Goal: Task Accomplishment & Management: Use online tool/utility

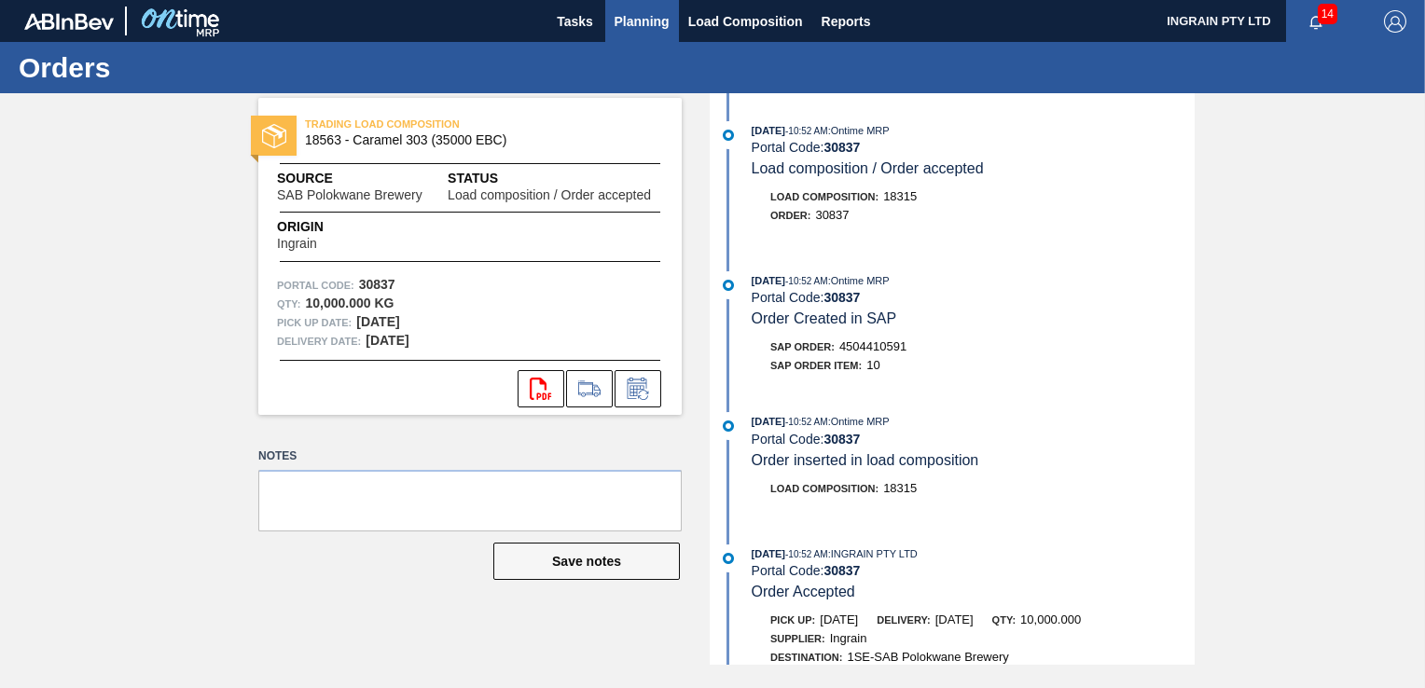
click at [619, 21] on span "Planning" at bounding box center [642, 21] width 55 height 22
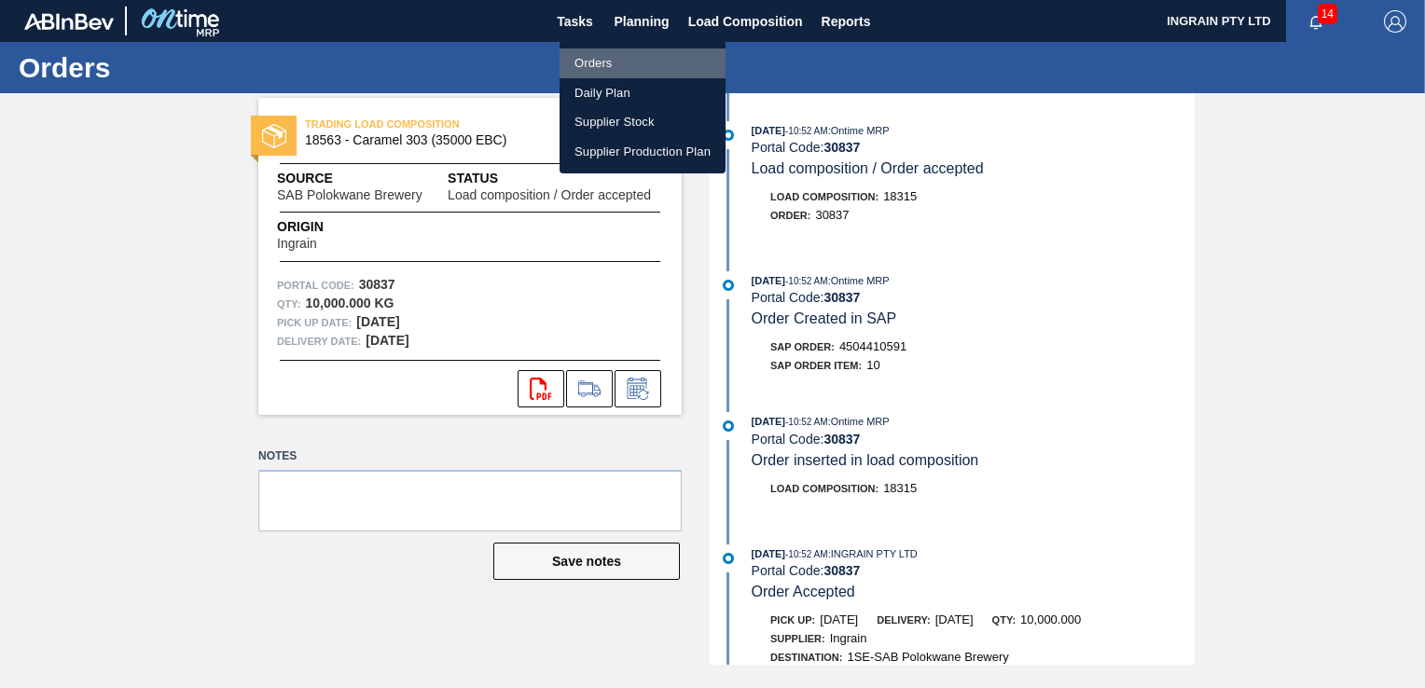
click at [597, 56] on li "Orders" at bounding box center [643, 63] width 166 height 30
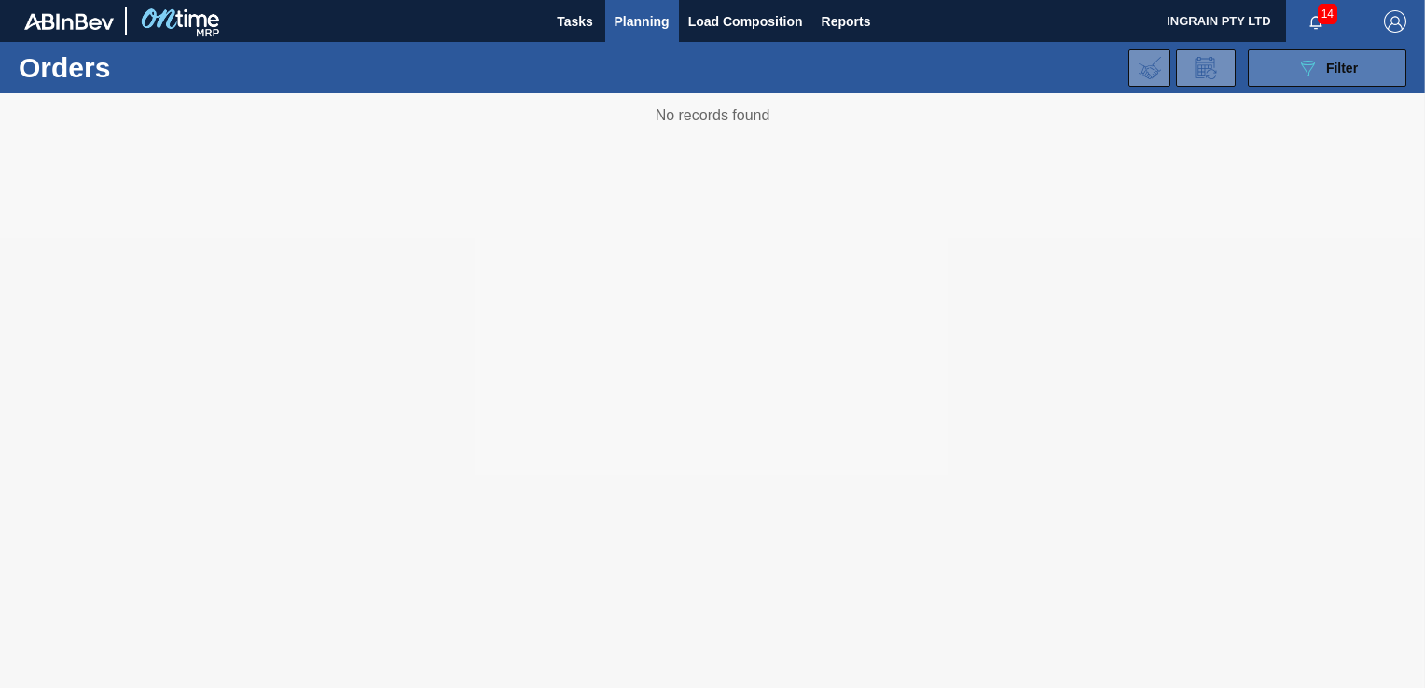
click at [1278, 74] on button "089F7B8B-B2A5-4AFE-B5C0-19BA573D28AC Filter" at bounding box center [1327, 67] width 159 height 37
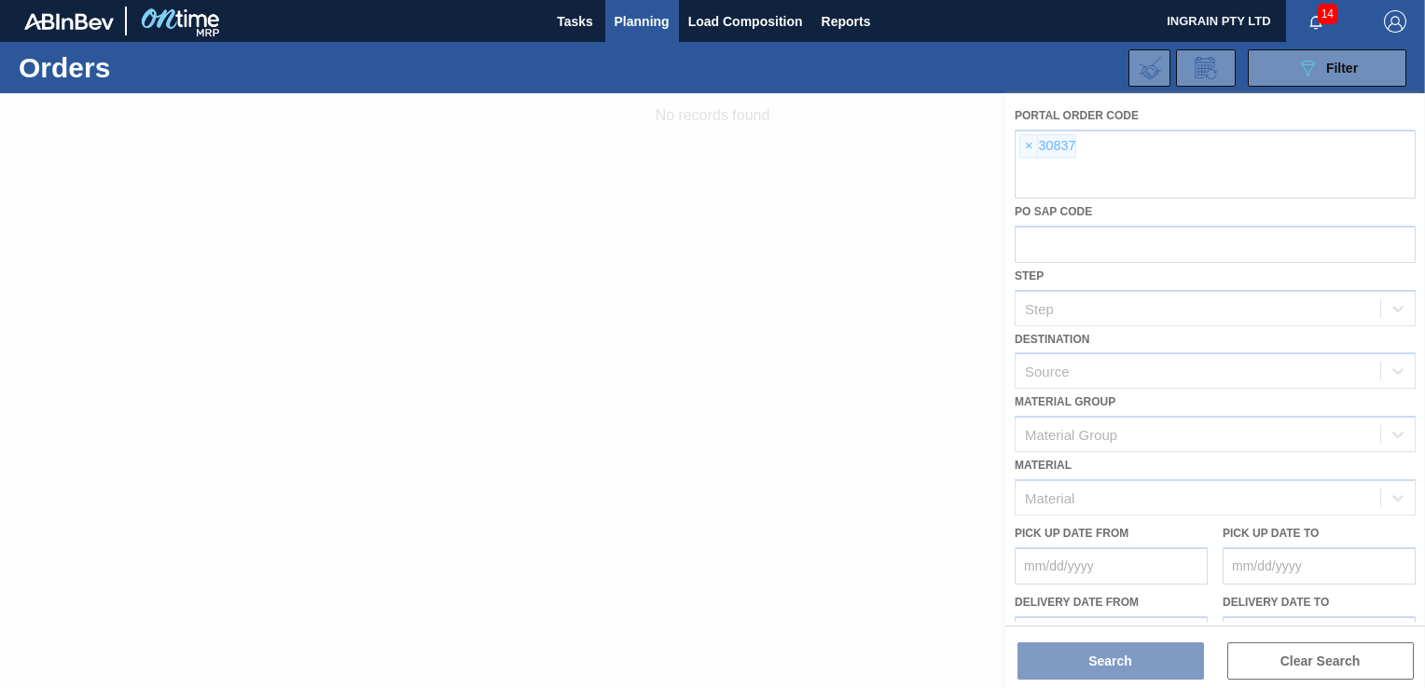
click at [1028, 146] on div at bounding box center [712, 390] width 1425 height 595
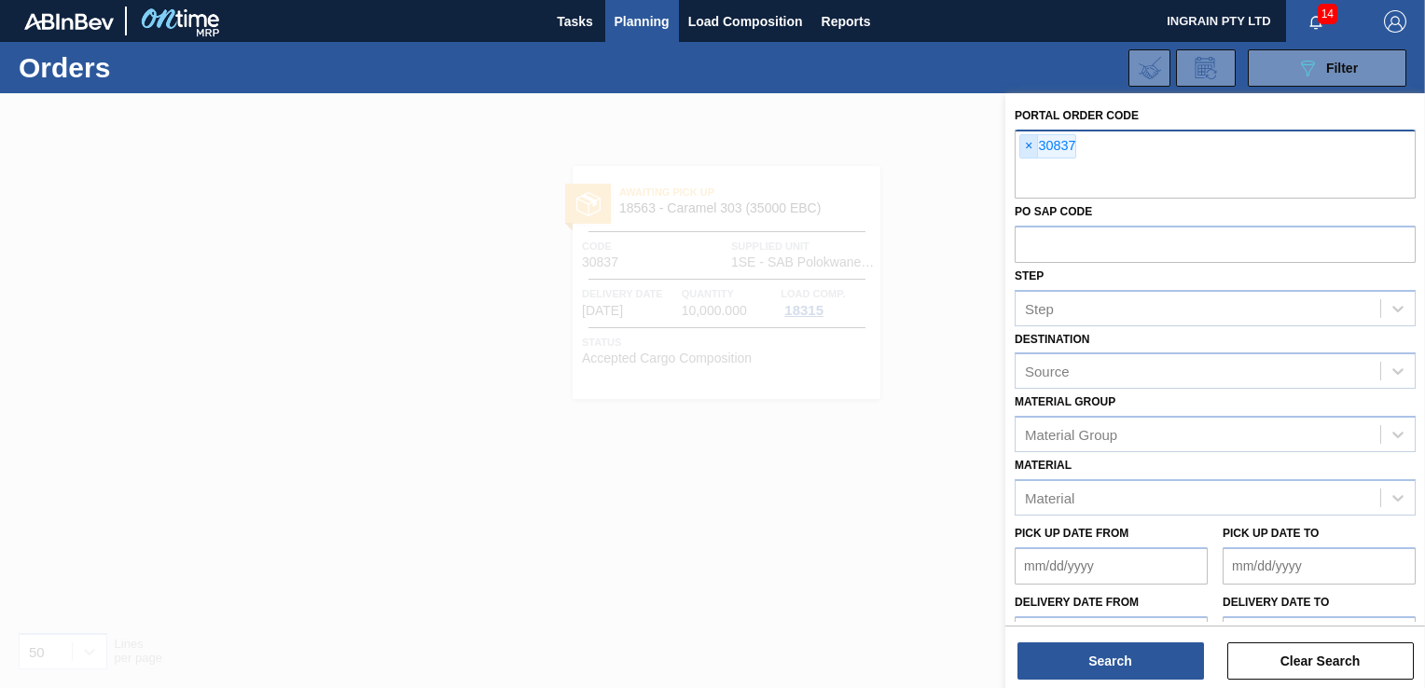
click at [1030, 144] on span "×" at bounding box center [1029, 146] width 18 height 22
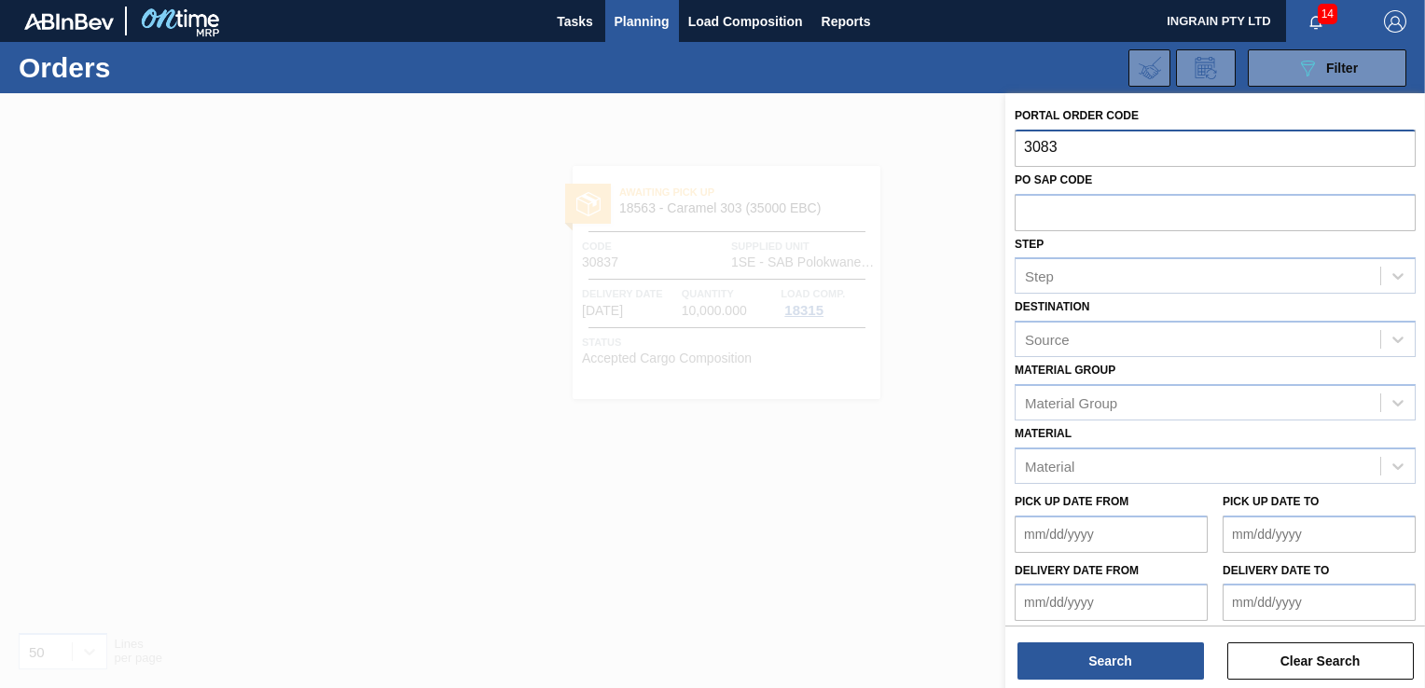
type input "30835"
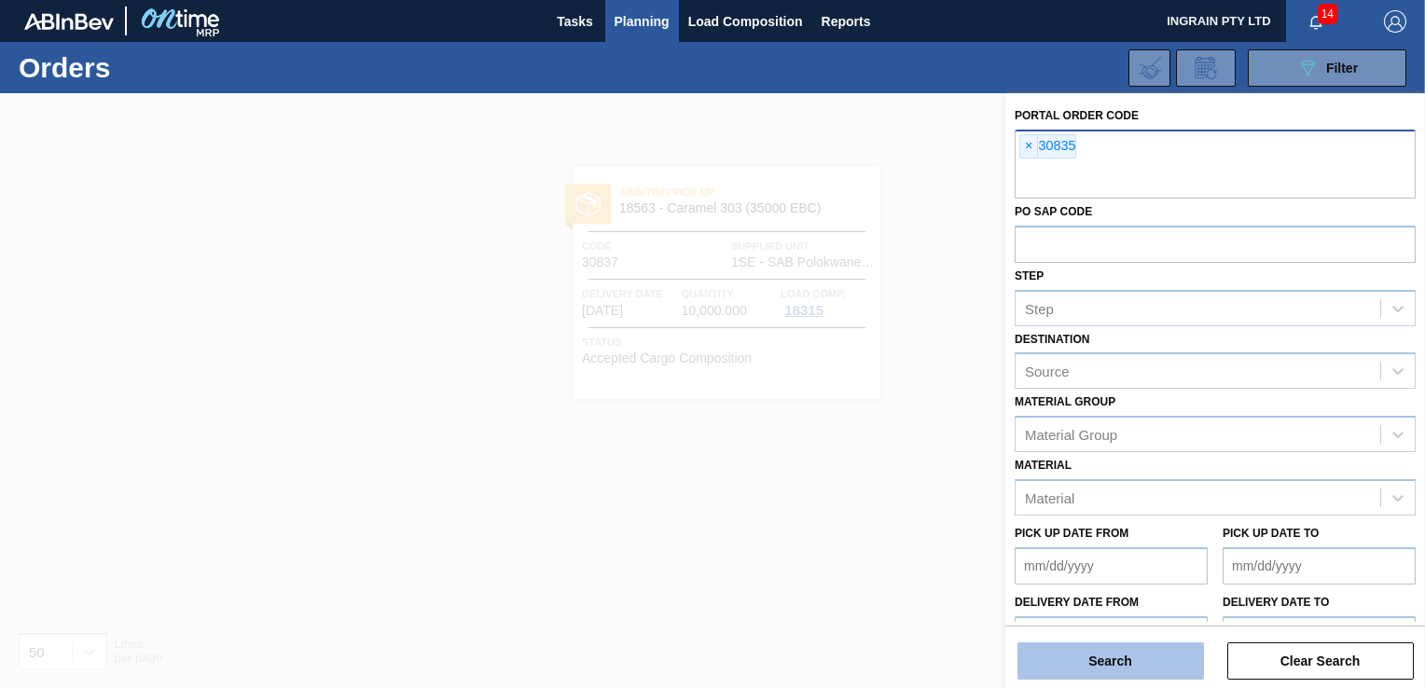
click at [1150, 665] on button "Search" at bounding box center [1110, 661] width 187 height 37
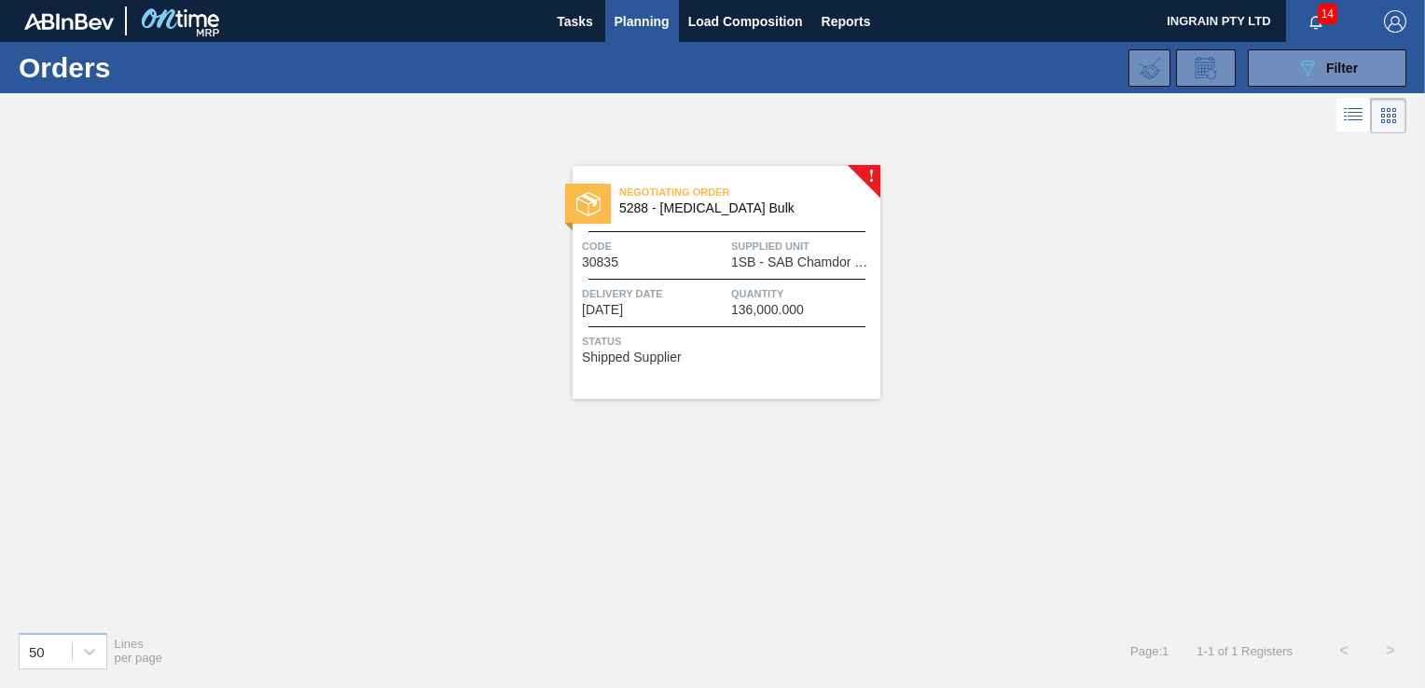
click at [770, 258] on span "1SB - SAB Chamdor Brewery" at bounding box center [803, 263] width 145 height 14
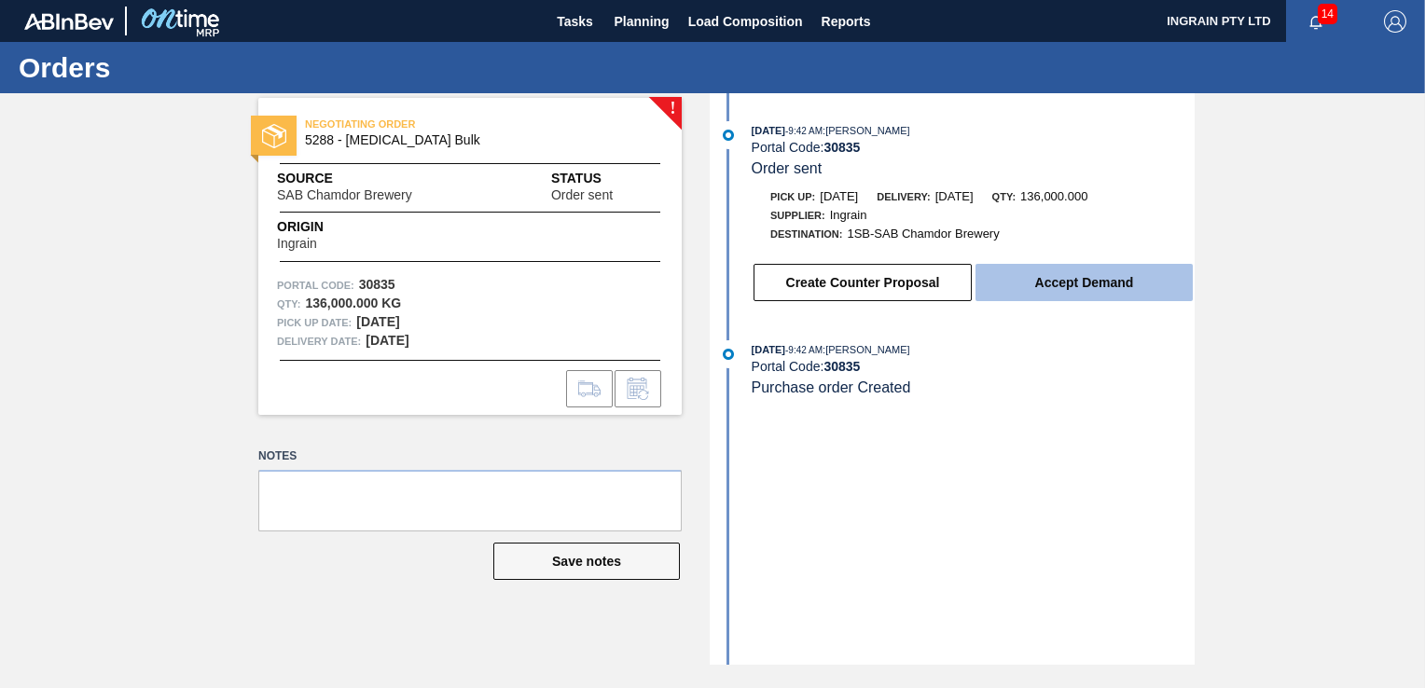
click at [1045, 283] on button "Accept Demand" at bounding box center [1084, 282] width 217 height 37
